Goal: Navigation & Orientation: Find specific page/section

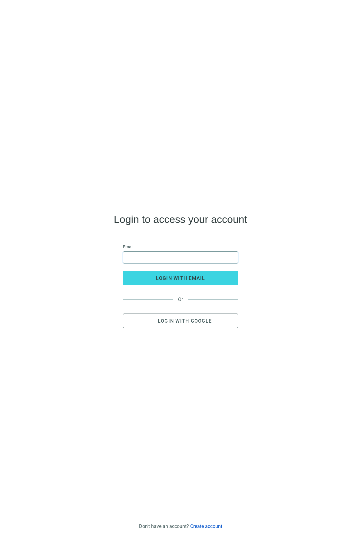
click at [179, 257] on input "email" at bounding box center [180, 257] width 107 height 12
click at [182, 257] on input "email" at bounding box center [180, 257] width 107 height 12
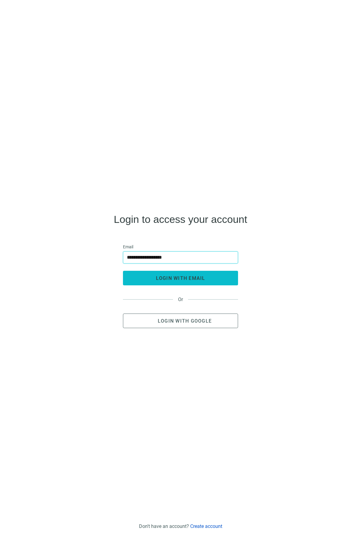
type input "**********"
click at [178, 278] on span "login with email" at bounding box center [180, 278] width 49 height 6
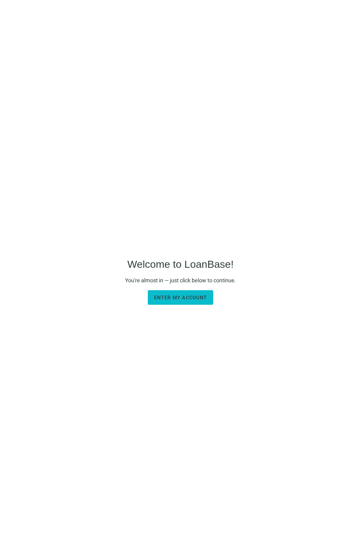
click at [203, 300] on span "Enter my account" at bounding box center [180, 298] width 53 height 6
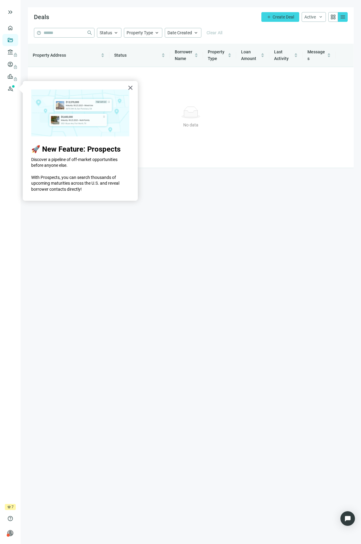
click at [120, 248] on main "Deals add Create Deal Active keyboard_arrow_down grid_view menu help close Stat…" at bounding box center [191, 272] width 341 height 544
click at [70, 33] on input "search" at bounding box center [64, 32] width 41 height 9
click at [15, 28] on link "Overview" at bounding box center [24, 27] width 18 height 5
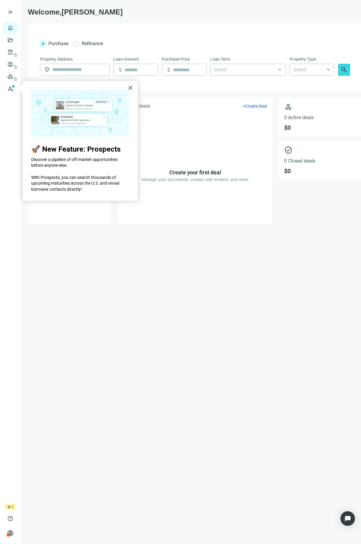
click at [85, 104] on img at bounding box center [80, 113] width 98 height 48
click at [130, 87] on button "×" at bounding box center [131, 88] width 6 height 10
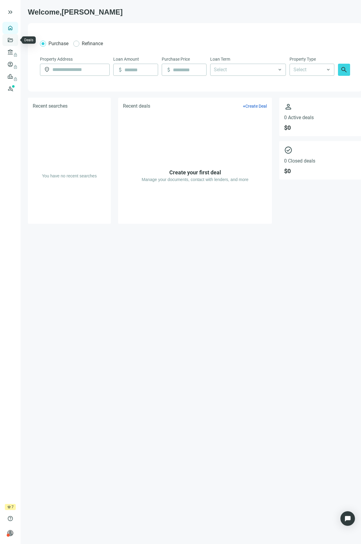
click at [15, 41] on link "Deals" at bounding box center [20, 40] width 11 height 5
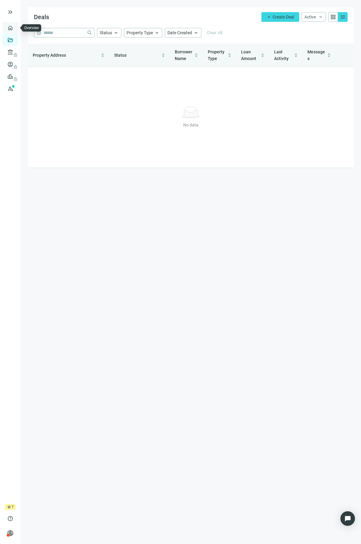
click at [15, 28] on link "Overview" at bounding box center [24, 27] width 18 height 5
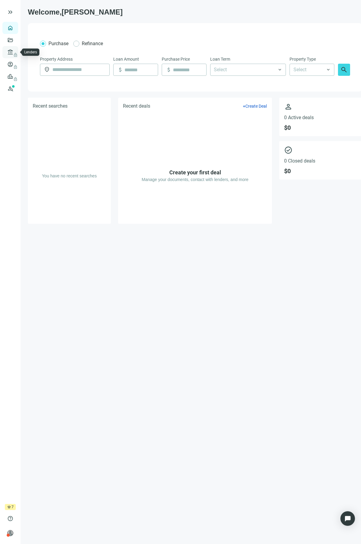
click at [11, 51] on span "lock" at bounding box center [10, 52] width 5 height 5
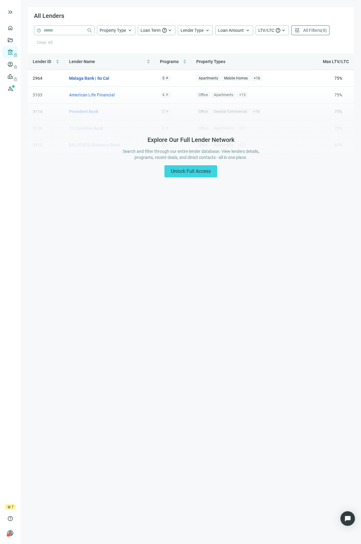
click at [77, 28] on form "help close Property Type keyboard_arrow_up Loan Term help keyboard_arrow_up Len…" at bounding box center [191, 39] width 326 height 28
click at [72, 30] on form "help close Property Type keyboard_arrow_up Loan Term help keyboard_arrow_up Len…" at bounding box center [191, 39] width 326 height 28
click at [130, 29] on form "help close Property Type keyboard_arrow_up Loan Term help keyboard_arrow_up Len…" at bounding box center [191, 39] width 326 height 28
click at [128, 30] on form "help close Property Type keyboard_arrow_up Loan Term help keyboard_arrow_up Len…" at bounding box center [191, 39] width 326 height 28
click at [201, 171] on span "Unlock Full Access" at bounding box center [191, 171] width 40 height 6
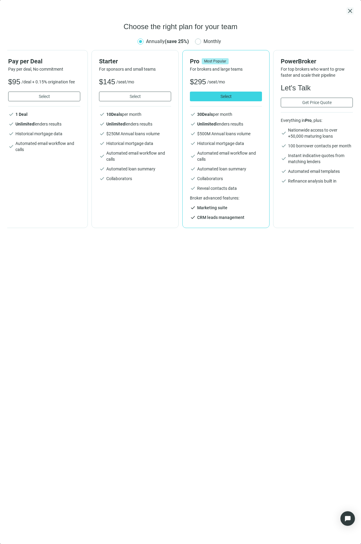
click at [350, 10] on span "close" at bounding box center [350, 10] width 7 height 7
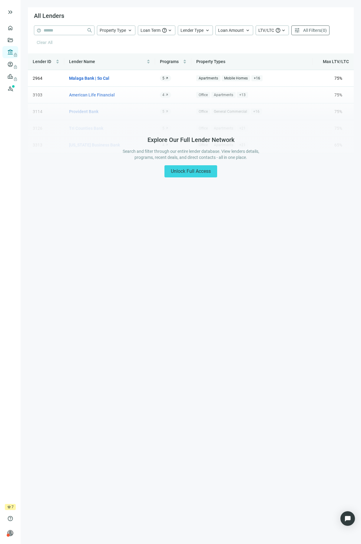
click at [93, 76] on div "Lender ID Lender Name Programs Property Types Max LTV/LTC Time to Close Status …" at bounding box center [191, 103] width 326 height 100
click at [89, 77] on div "Lender ID Lender Name Programs Property Types Max LTV/LTC Time to Close Status …" at bounding box center [191, 103] width 326 height 100
click at [108, 29] on form "help close Property Type keyboard_arrow_up Loan Term help keyboard_arrow_up Len…" at bounding box center [191, 39] width 326 height 28
click at [128, 29] on form "help close Property Type keyboard_arrow_up Loan Term help keyboard_arrow_up Len…" at bounding box center [191, 39] width 326 height 28
click at [204, 29] on form "help close Property Type keyboard_arrow_up Loan Term help keyboard_arrow_up Len…" at bounding box center [191, 39] width 326 height 28
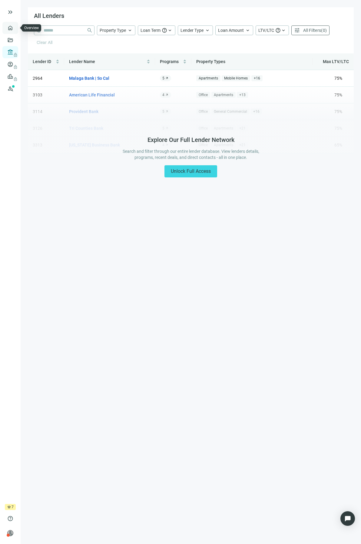
click at [15, 29] on link "Overview" at bounding box center [24, 27] width 18 height 5
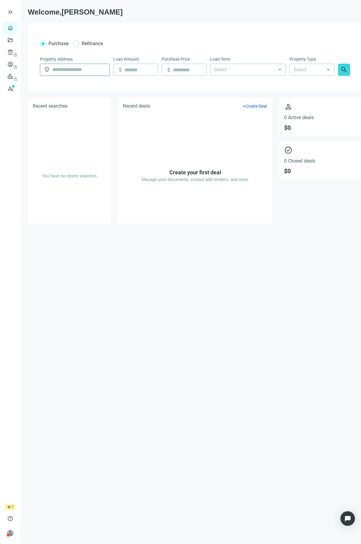
click at [92, 69] on input "text" at bounding box center [78, 70] width 53 height 12
click at [15, 39] on link "Deals" at bounding box center [20, 40] width 11 height 5
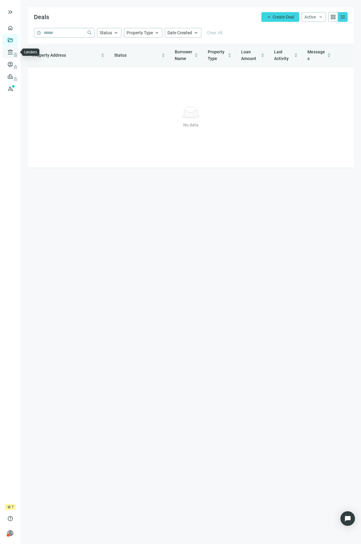
click at [13, 55] on span "lock" at bounding box center [10, 52] width 5 height 5
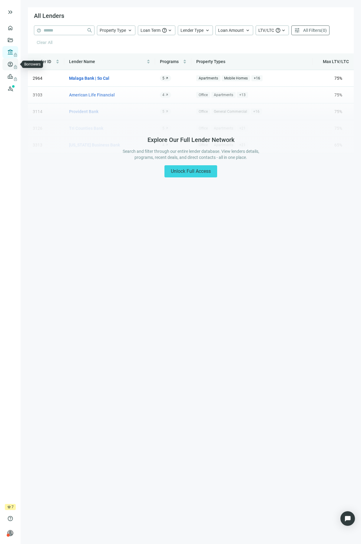
click at [12, 65] on span "lock" at bounding box center [10, 64] width 5 height 5
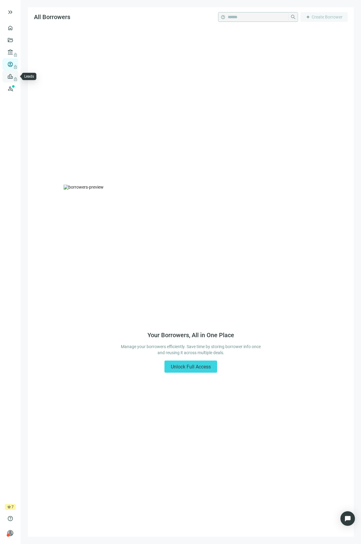
click at [11, 76] on span "lock" at bounding box center [10, 76] width 5 height 5
click at [15, 89] on link "Prospects New" at bounding box center [24, 88] width 19 height 12
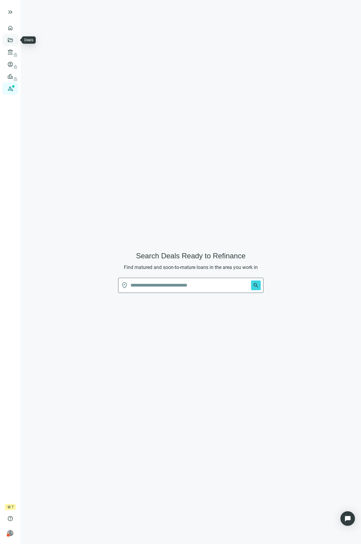
click at [15, 39] on link "Deals" at bounding box center [20, 40] width 11 height 5
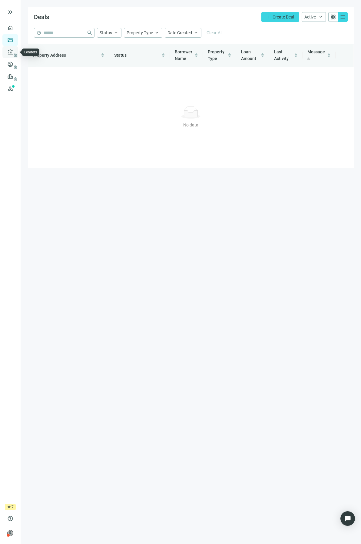
click at [12, 53] on span "lock" at bounding box center [10, 52] width 5 height 5
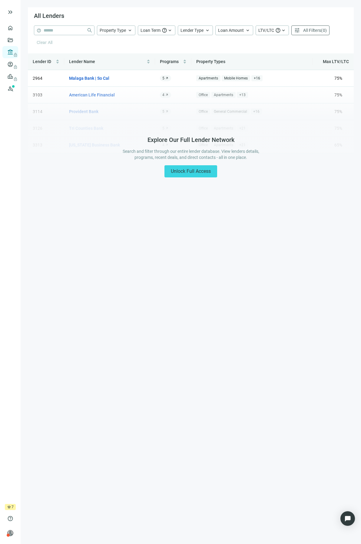
click at [82, 78] on div "Lender ID Lender Name Programs Property Types Max LTV/LTC Time to Close Status …" at bounding box center [191, 103] width 326 height 100
click at [127, 31] on form "help close Property Type keyboard_arrow_up Loan Term help keyboard_arrow_up Len…" at bounding box center [191, 39] width 326 height 28
click at [155, 29] on form "help close Property Type keyboard_arrow_up Loan Term help keyboard_arrow_up Len…" at bounding box center [191, 39] width 326 height 28
click at [89, 30] on form "help close Property Type keyboard_arrow_up Loan Term help keyboard_arrow_up Len…" at bounding box center [191, 39] width 326 height 28
click at [88, 78] on div "Lender ID Lender Name Programs Property Types Max LTV/LTC Time to Close Status …" at bounding box center [191, 103] width 326 height 100
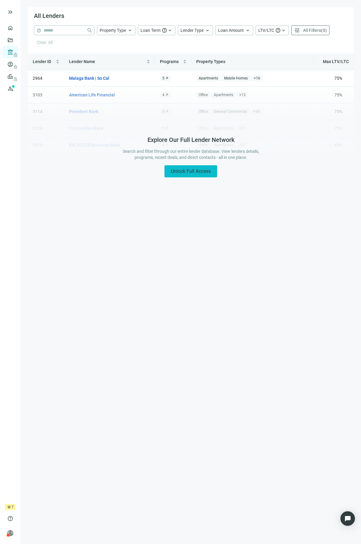
click at [193, 171] on span "Unlock Full Access" at bounding box center [191, 171] width 40 height 6
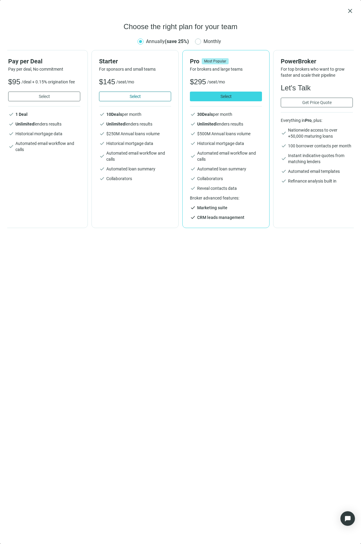
click at [144, 98] on button "Select" at bounding box center [135, 97] width 72 height 10
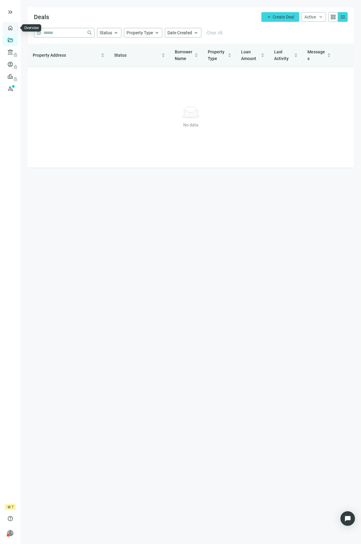
click at [15, 26] on link "Overview" at bounding box center [24, 27] width 18 height 5
